Goal: Transaction & Acquisition: Book appointment/travel/reservation

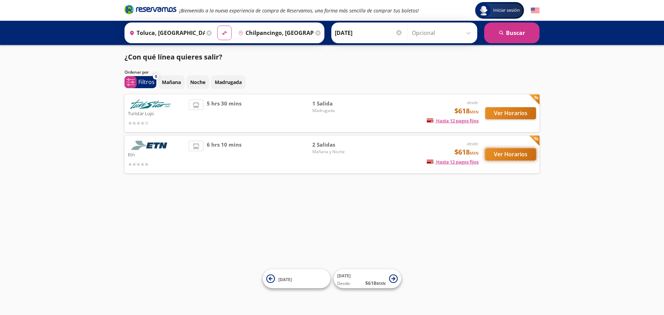
click at [521, 159] on button "Ver Horarios" at bounding box center [510, 154] width 51 height 12
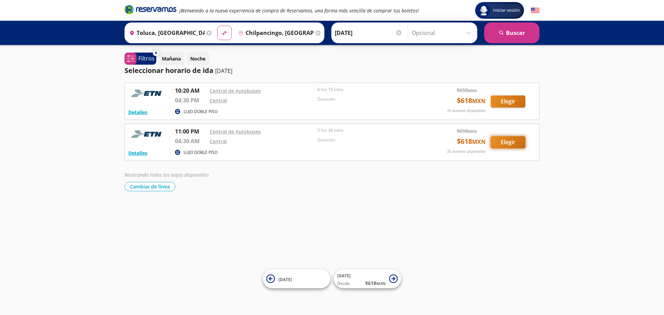
click at [504, 144] on button "Elegir" at bounding box center [508, 142] width 35 height 12
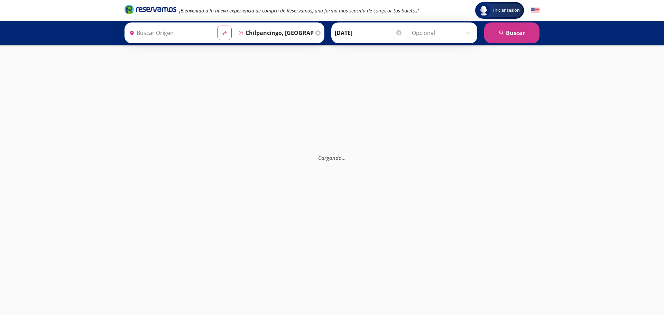
type input "Toluca, [GEOGRAPHIC_DATA]"
